Goal: Obtain resource: Download file/media

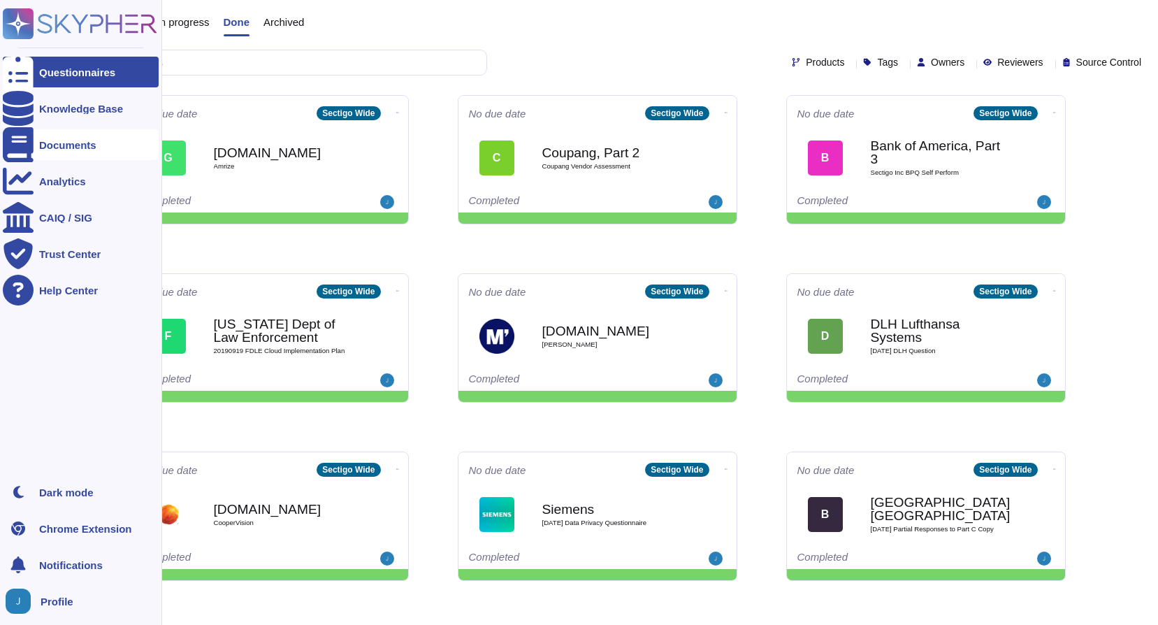
click at [72, 140] on div "Documents" at bounding box center [67, 145] width 57 height 10
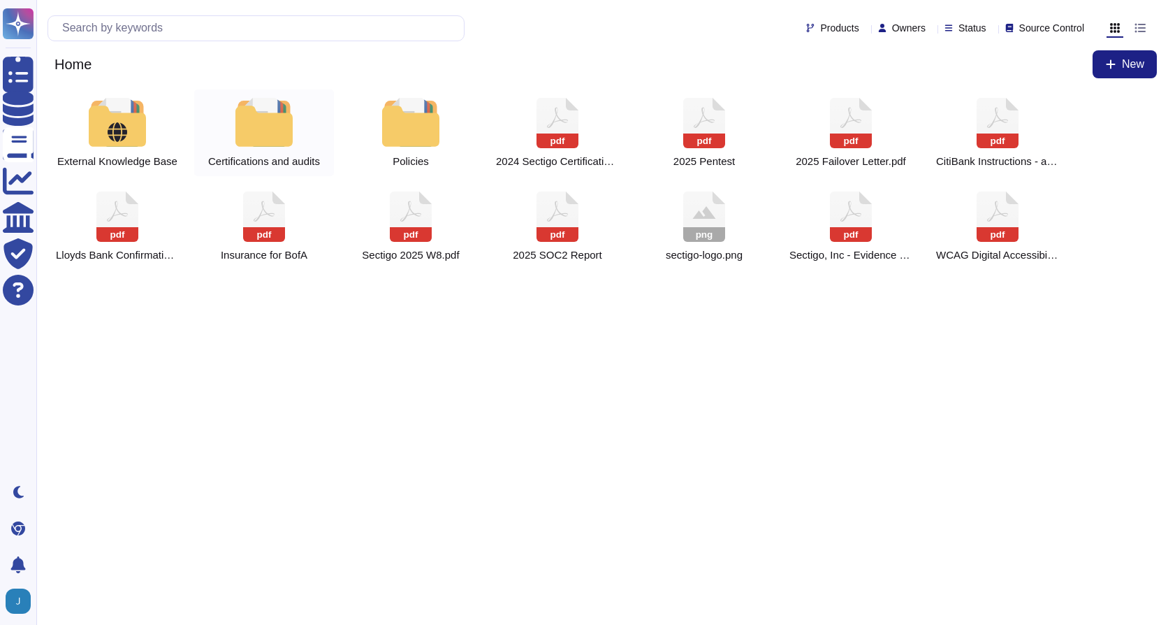
click at [264, 130] on div at bounding box center [263, 122] width 61 height 49
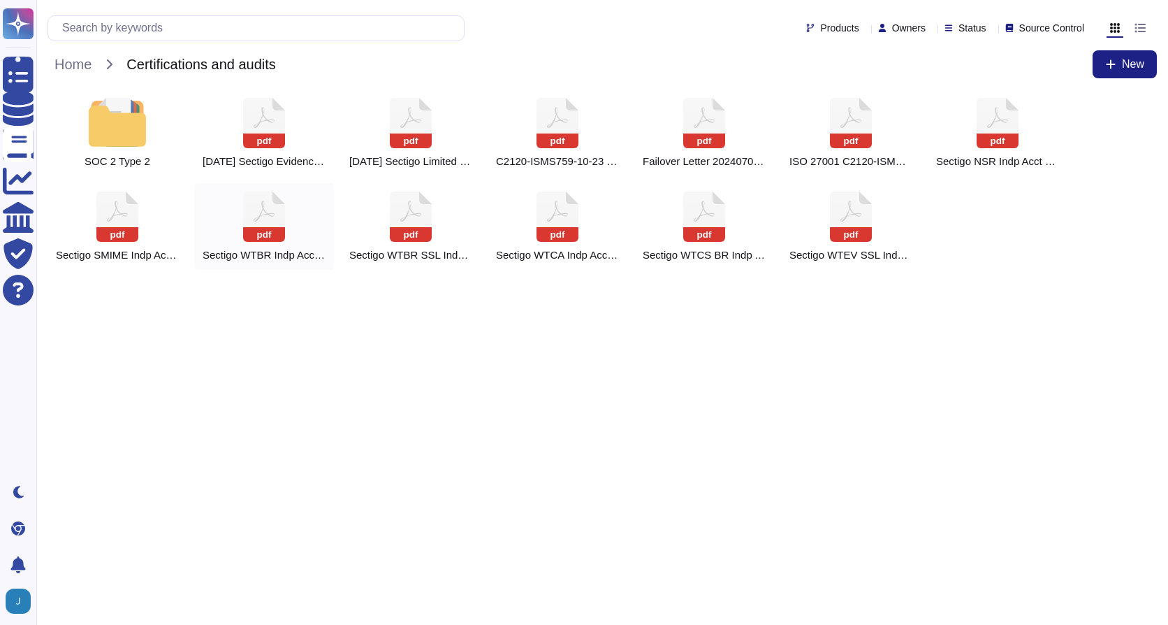
click at [287, 228] on div "pdf Sectigo WTBR Indp Acct Opinion and Mgmt Assertion [DATE] - FINAL (1).pdf" at bounding box center [264, 226] width 140 height 87
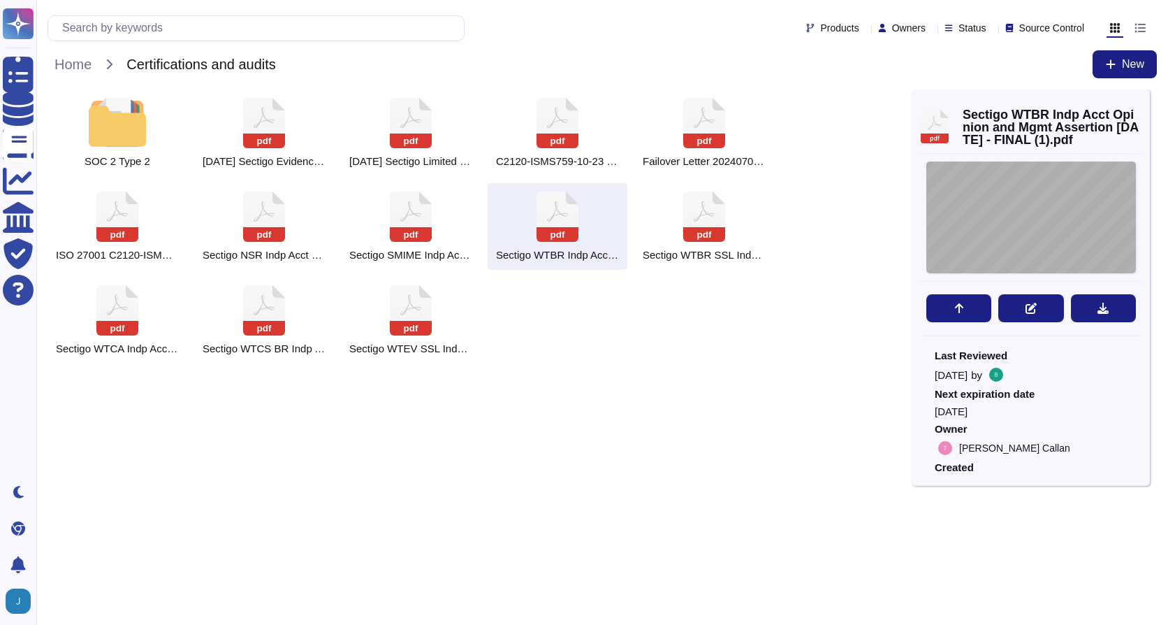
click at [977, 205] on div "BDO USA, LLP, a [US_STATE] limited liability partnership, is the U.S. member of…" at bounding box center [1032, 217] width 210 height 112
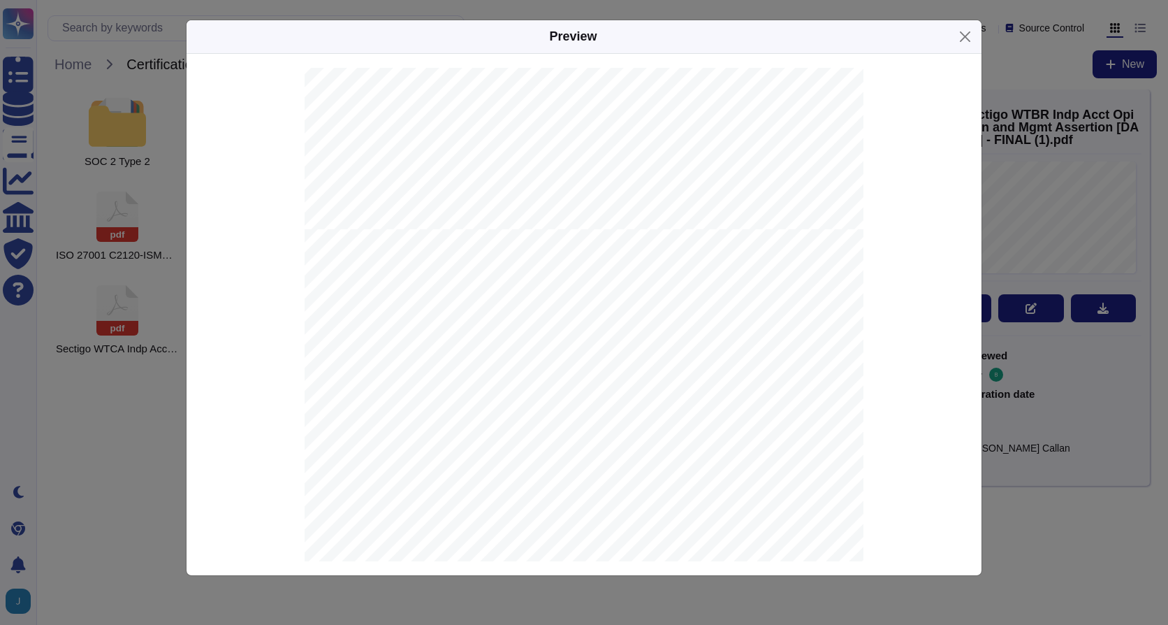
scroll to position [34497, 0]
click at [967, 38] on button "Close" at bounding box center [966, 37] width 22 height 22
